Goal: Task Accomplishment & Management: Manage account settings

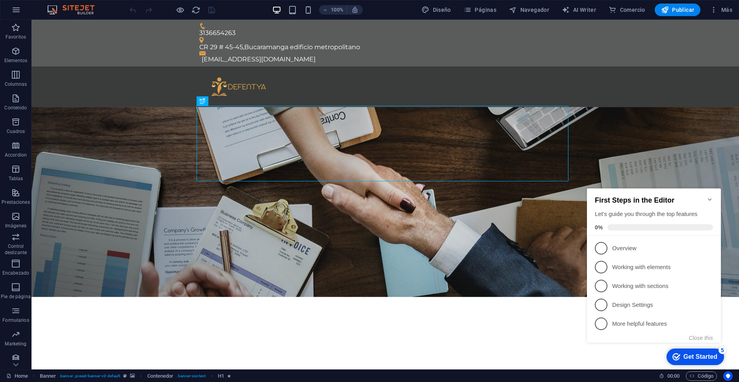
click at [709, 191] on div "First Steps in the Editor Let's guide you through the top features 0%" at bounding box center [654, 212] width 134 height 47
click at [710, 197] on icon "Minimize checklist" at bounding box center [710, 200] width 6 height 6
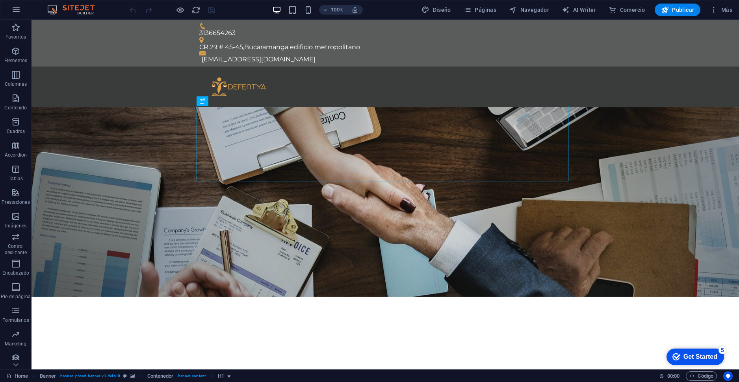
click at [13, 12] on icon "button" at bounding box center [15, 9] width 9 height 9
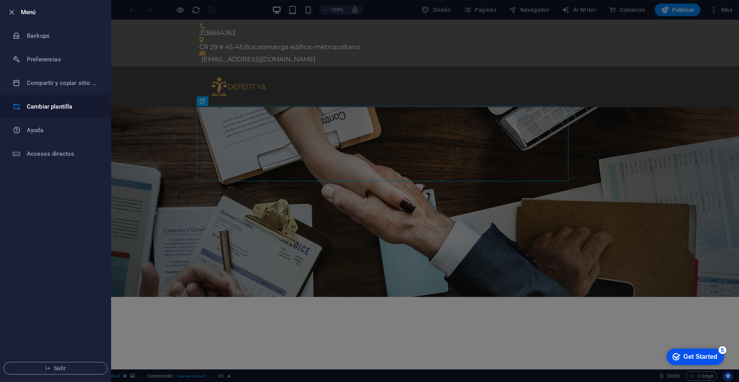
click at [38, 114] on li "Cambiar plantilla" at bounding box center [55, 107] width 110 height 24
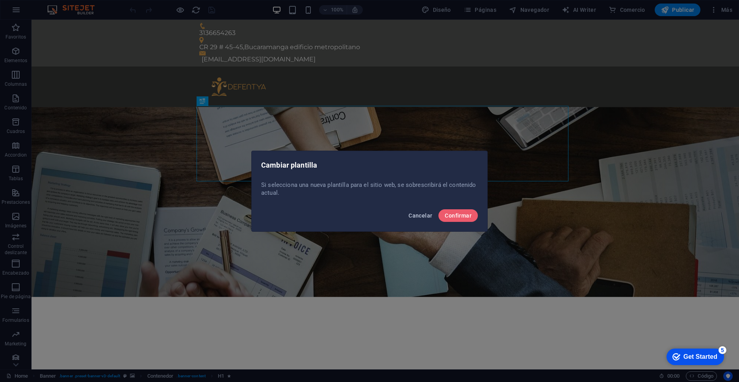
click at [414, 219] on span "Cancelar" at bounding box center [420, 216] width 24 height 6
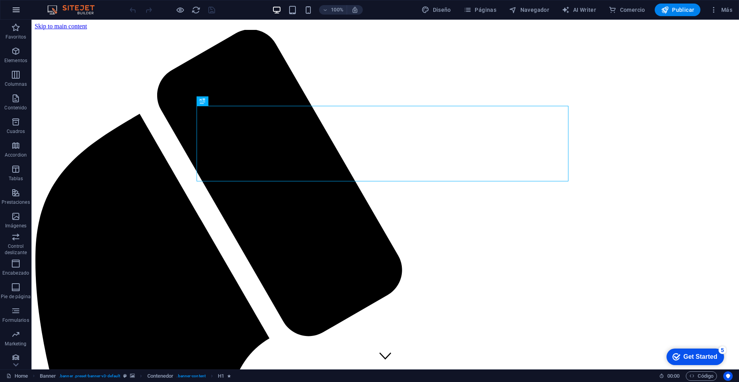
click at [15, 12] on icon "button" at bounding box center [15, 9] width 9 height 9
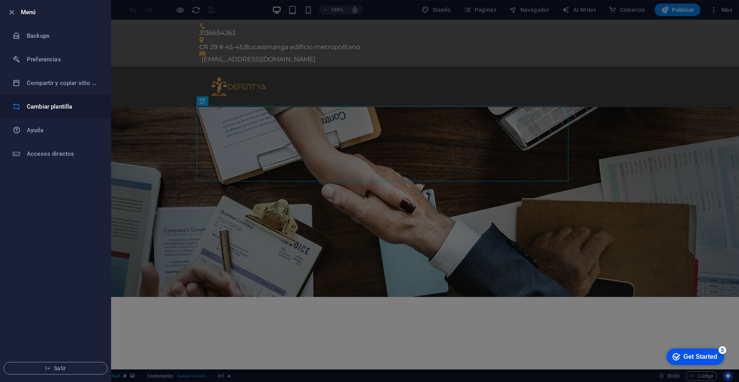
click at [51, 108] on h6 "Cambiar plantilla" at bounding box center [63, 106] width 73 height 9
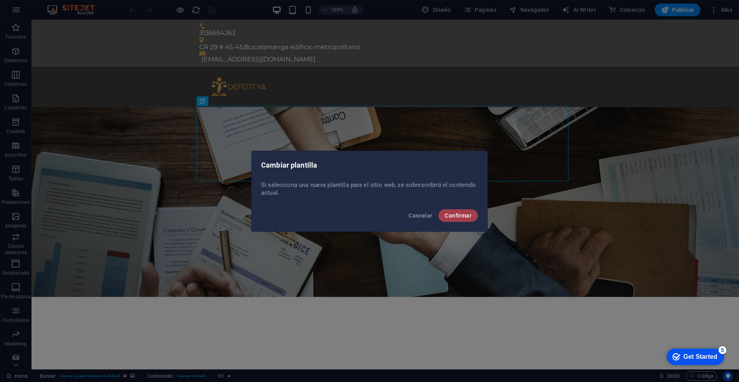
click at [472, 217] on button "Confirmar" at bounding box center [457, 216] width 39 height 13
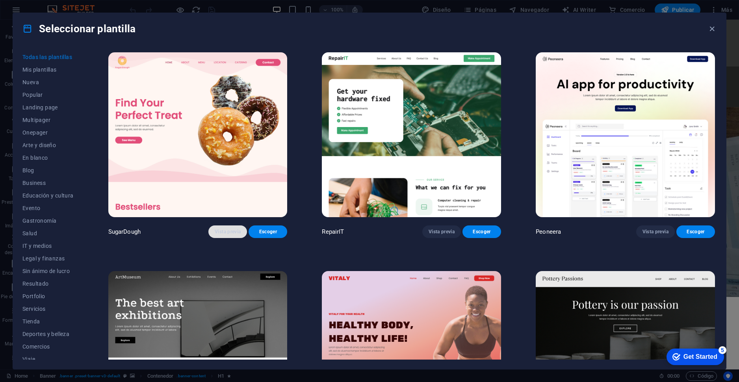
click at [233, 231] on span "Vista previa" at bounding box center [228, 232] width 26 height 6
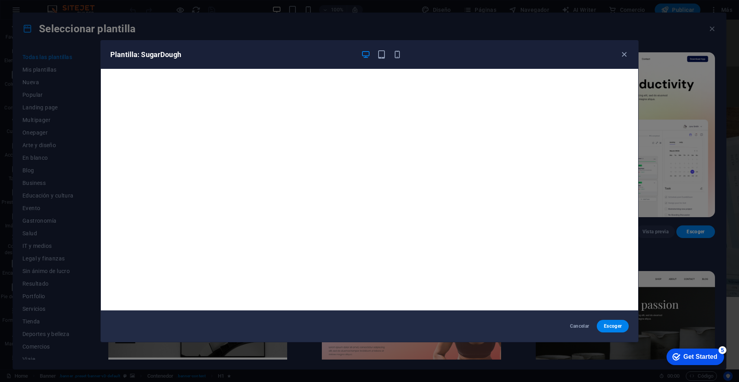
scroll to position [2, 0]
click at [381, 51] on icon "button" at bounding box center [381, 54] width 9 height 9
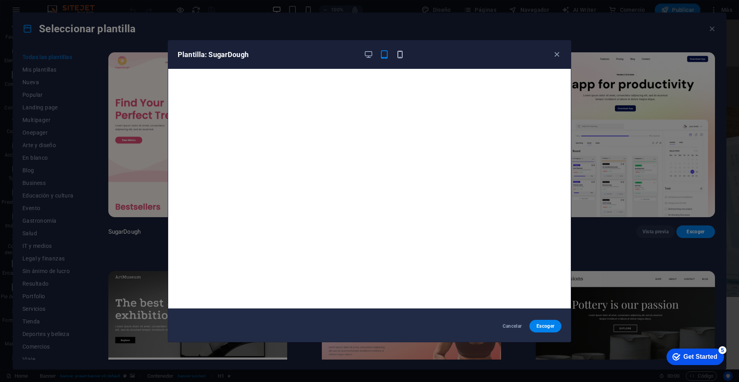
click at [398, 56] on icon "button" at bounding box center [399, 54] width 9 height 9
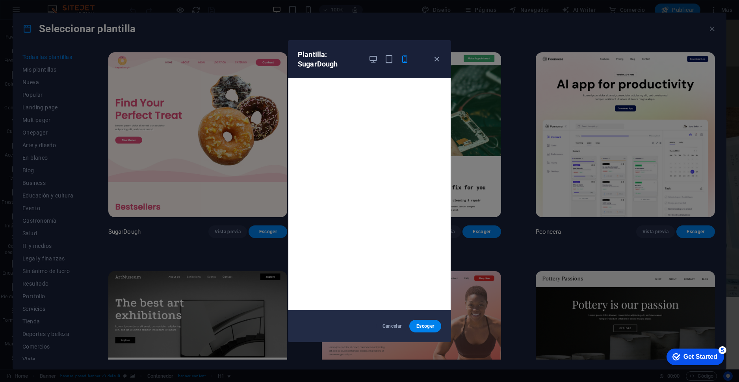
scroll to position [0, 0]
click at [362, 57] on div "Plantilla: SugarDough" at bounding box center [365, 59] width 134 height 19
click at [373, 58] on icon "button" at bounding box center [373, 59] width 9 height 9
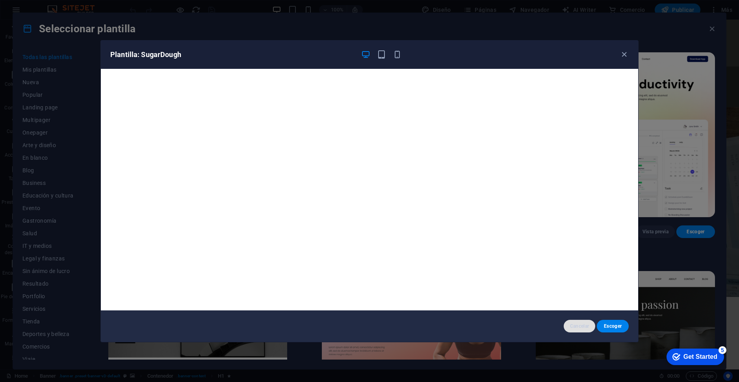
click at [582, 326] on span "Cancelar" at bounding box center [579, 326] width 19 height 6
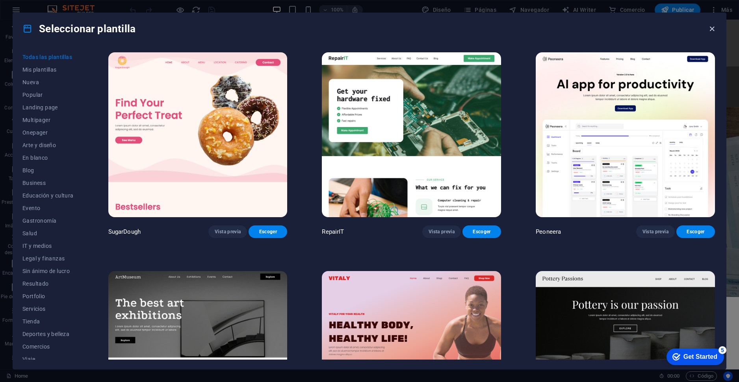
click at [711, 24] on icon "button" at bounding box center [711, 28] width 9 height 9
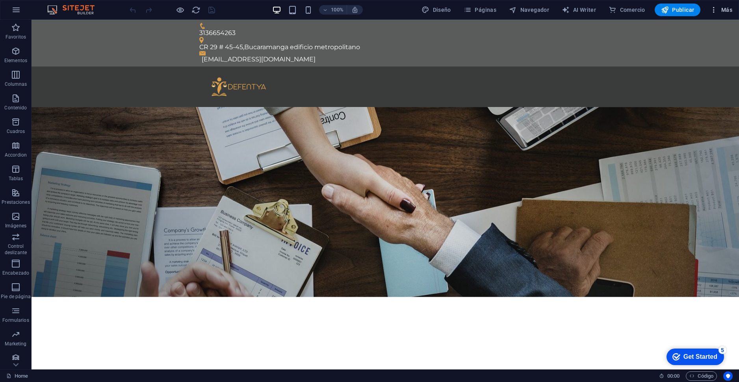
click at [710, 10] on icon "button" at bounding box center [714, 10] width 8 height 8
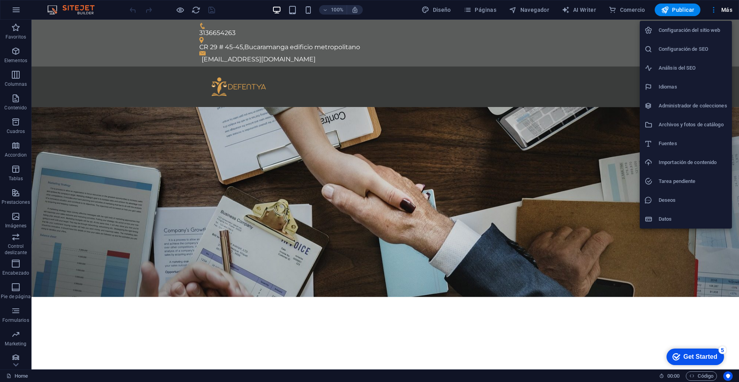
click at [588, 211] on div at bounding box center [369, 191] width 739 height 382
